Goal: Obtain resource: Obtain resource

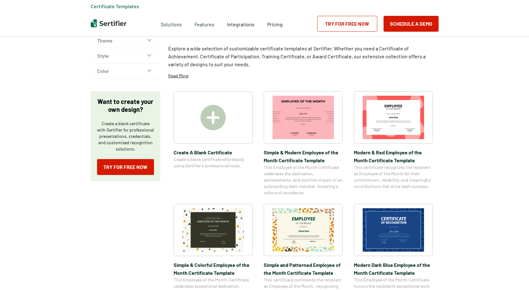
scroll to position [63, 0]
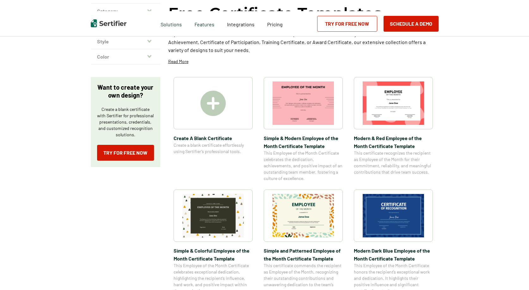
click at [303, 99] on img at bounding box center [303, 102] width 61 height 43
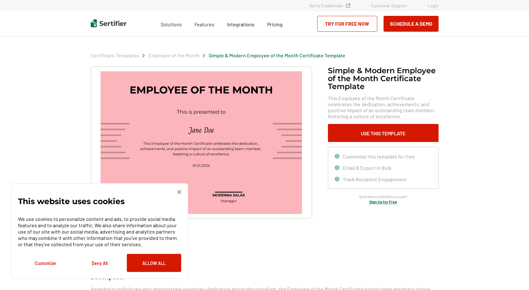
drag, startPoint x: 97, startPoint y: 262, endPoint x: 102, endPoint y: 258, distance: 6.6
click at [97, 262] on button "Deny All" at bounding box center [99, 262] width 54 height 18
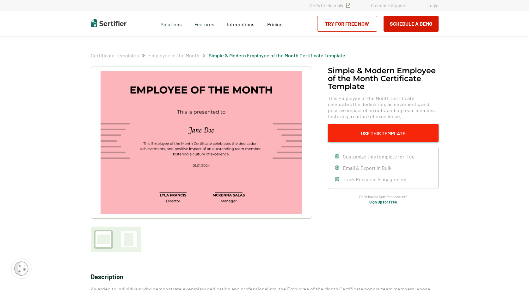
click at [383, 132] on button "Use This Template" at bounding box center [383, 133] width 111 height 18
